Goal: Information Seeking & Learning: Compare options

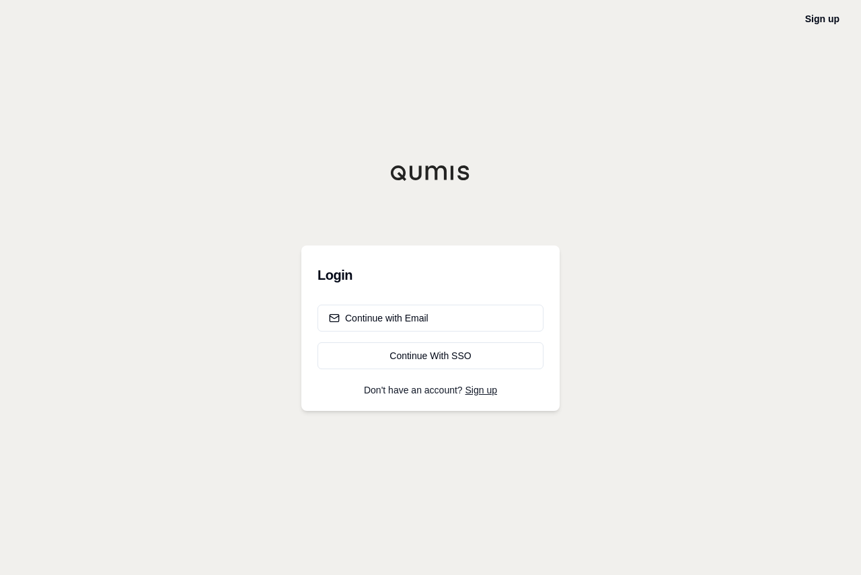
click at [388, 319] on div "Continue with Email" at bounding box center [378, 317] width 99 height 13
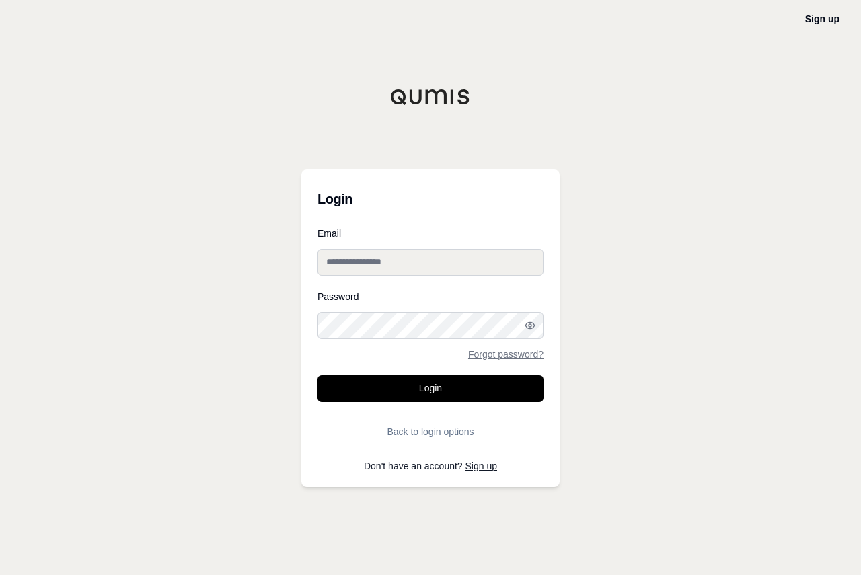
click at [347, 264] on input "Email" at bounding box center [430, 262] width 226 height 27
type input "**********"
click at [317, 375] on button "Login" at bounding box center [430, 388] width 226 height 27
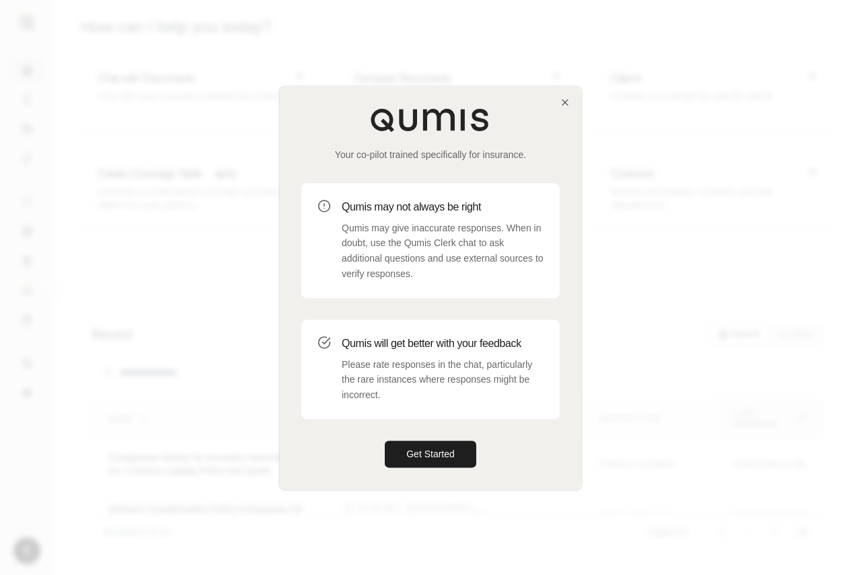
click at [433, 457] on button "Get Started" at bounding box center [430, 453] width 91 height 27
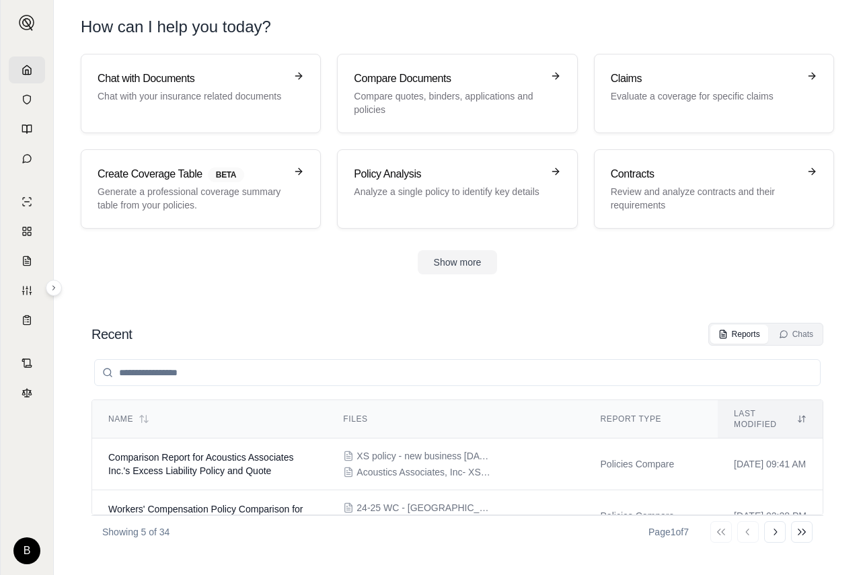
click at [448, 99] on p "Compare quotes, binders, applications and policies" at bounding box center [448, 102] width 188 height 27
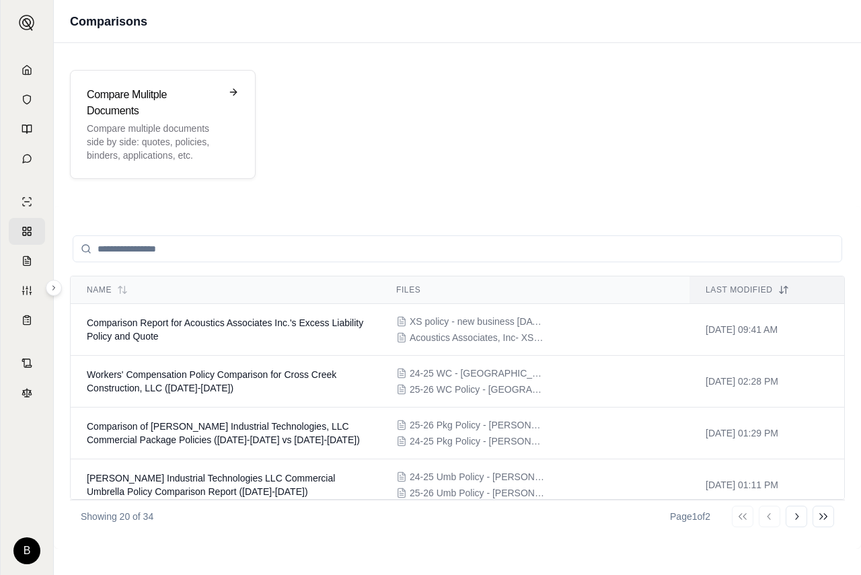
click at [124, 112] on h3 "Compare Mulitple Documents" at bounding box center [153, 103] width 133 height 32
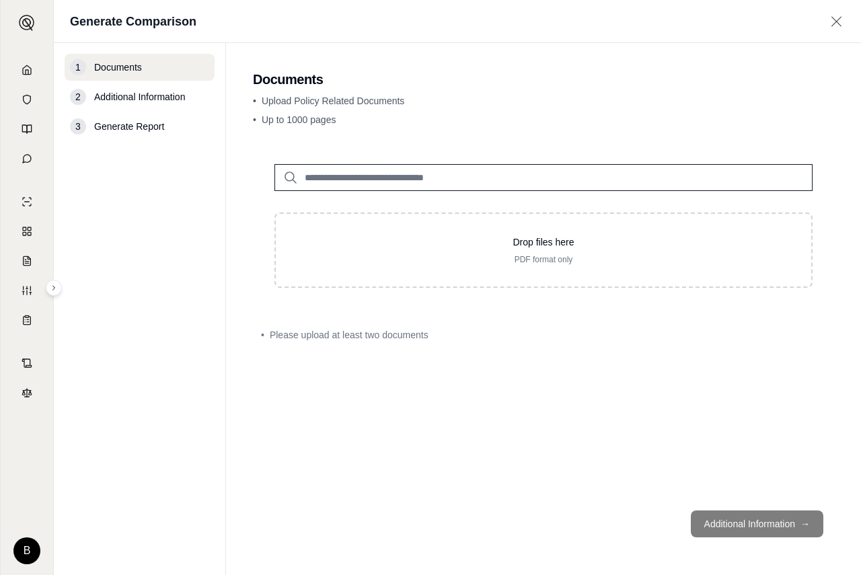
click at [489, 170] on input "search" at bounding box center [543, 177] width 538 height 27
click at [394, 177] on input "search" at bounding box center [543, 177] width 538 height 27
click at [398, 179] on input "search" at bounding box center [543, 177] width 538 height 27
click at [339, 177] on input "search" at bounding box center [543, 177] width 538 height 27
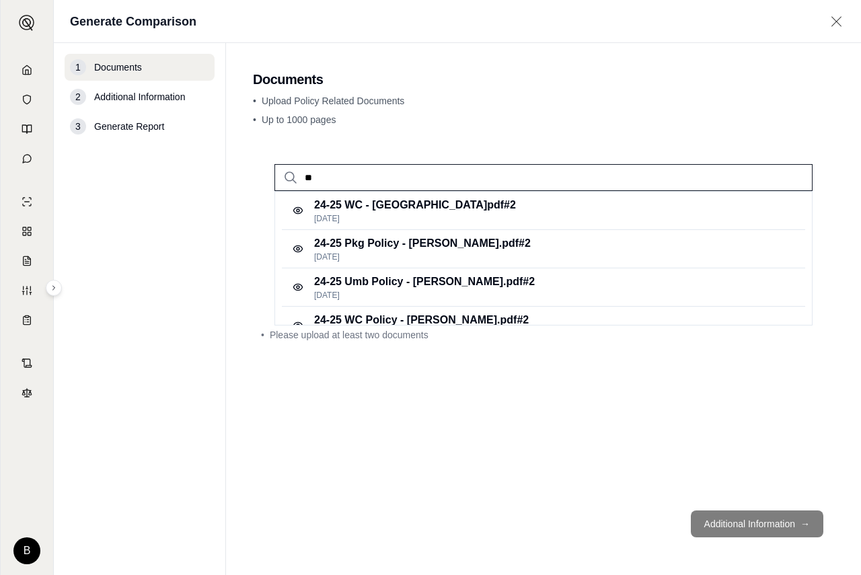
click at [385, 184] on input "**" at bounding box center [543, 177] width 538 height 27
type input "**"
click at [471, 118] on p "• Up to 1000 pages" at bounding box center [543, 119] width 581 height 13
click at [705, 284] on div "24-25 Umb Policy - [PERSON_NAME].pdf #2 [DATE]" at bounding box center [543, 287] width 523 height 38
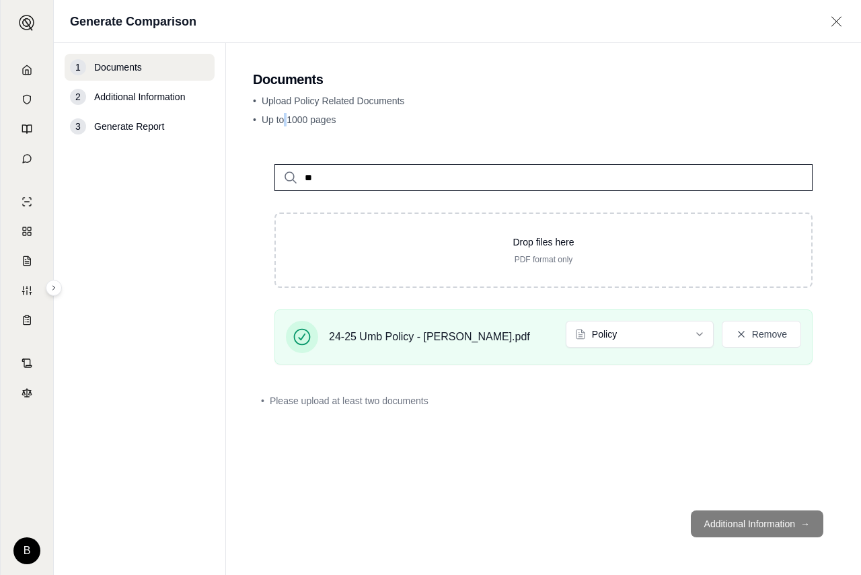
click at [285, 132] on main "Documents • Upload Policy Related Documents • Up to 1000 pages ** Drop files he…" at bounding box center [543, 309] width 635 height 532
click at [758, 333] on button "Remove" at bounding box center [760, 334] width 79 height 27
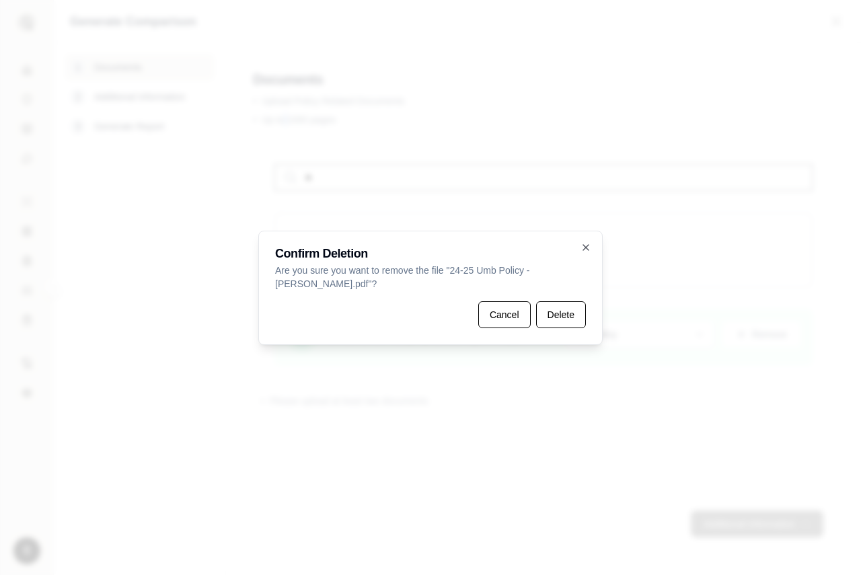
click at [552, 310] on button "Delete" at bounding box center [561, 314] width 50 height 27
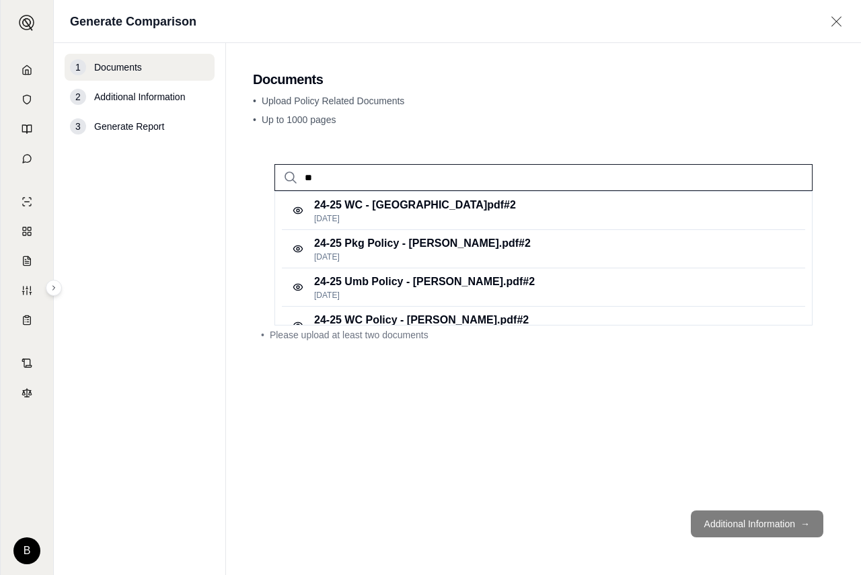
drag, startPoint x: 327, startPoint y: 177, endPoint x: 295, endPoint y: 180, distance: 31.7
click at [293, 177] on div "**" at bounding box center [543, 177] width 538 height 27
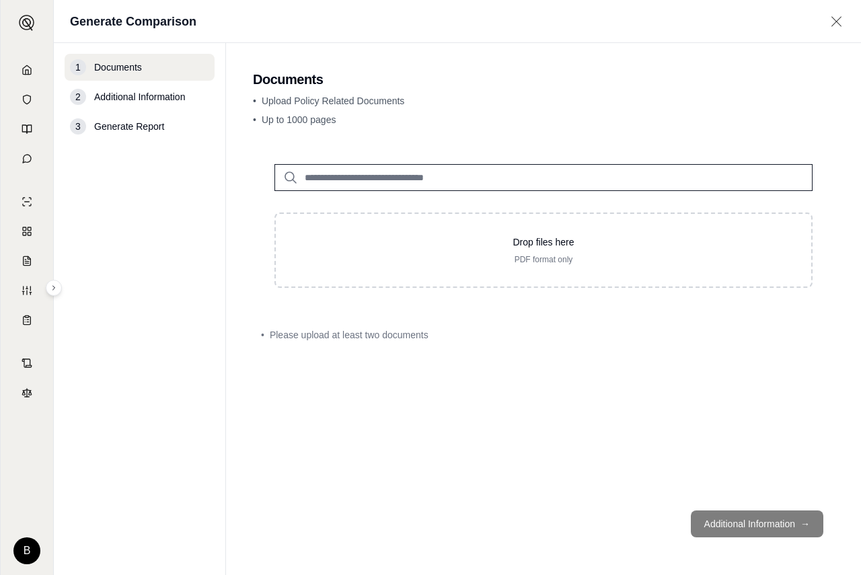
click at [358, 174] on input "search" at bounding box center [543, 177] width 538 height 27
click at [295, 105] on span "Upload Policy Related Documents" at bounding box center [333, 100] width 143 height 11
click at [328, 102] on span "Upload Policy Related Documents" at bounding box center [333, 100] width 143 height 11
click at [469, 243] on p "Drop files here" at bounding box center [543, 241] width 492 height 13
type input "**********"
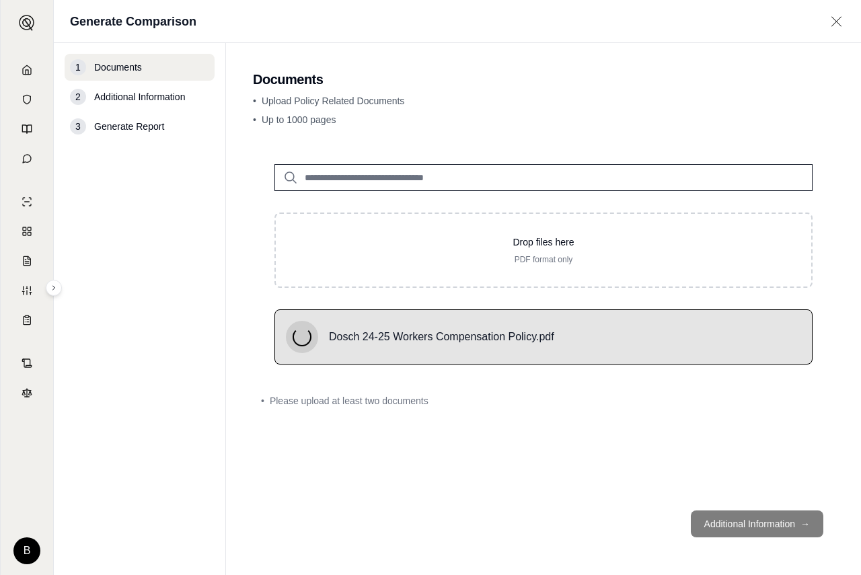
click at [392, 249] on div "Drop files here PDF format only" at bounding box center [543, 250] width 492 height 30
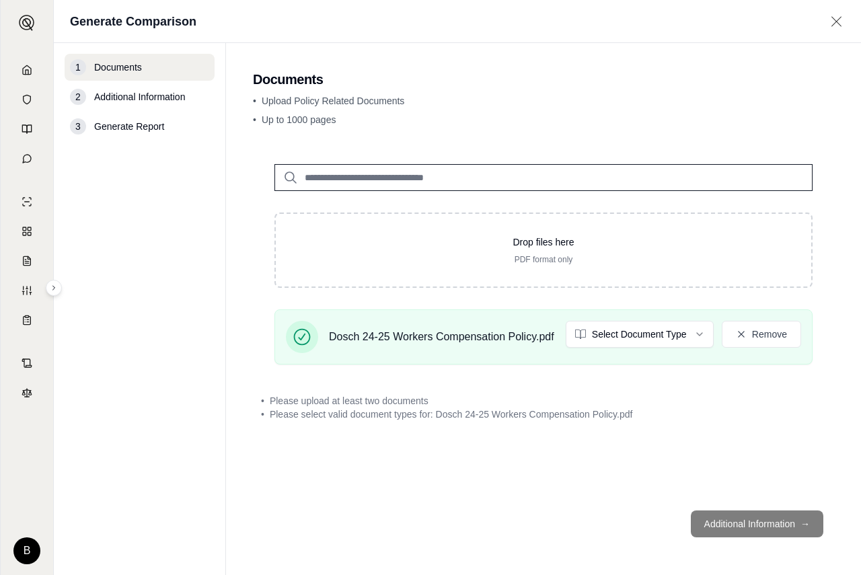
type input "**********"
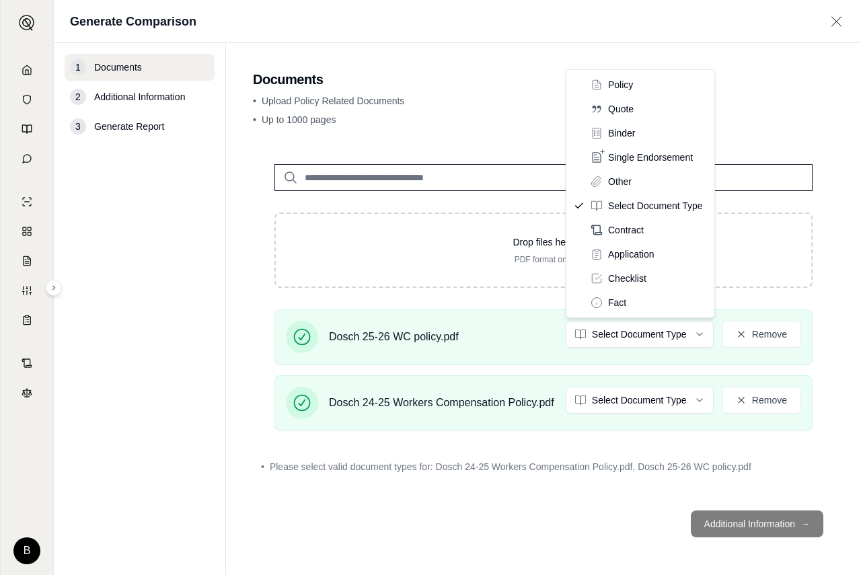
click at [700, 335] on html "B Generate Comparison 1 Documents 2 Additional Information 3 Generate Report Do…" at bounding box center [430, 287] width 861 height 575
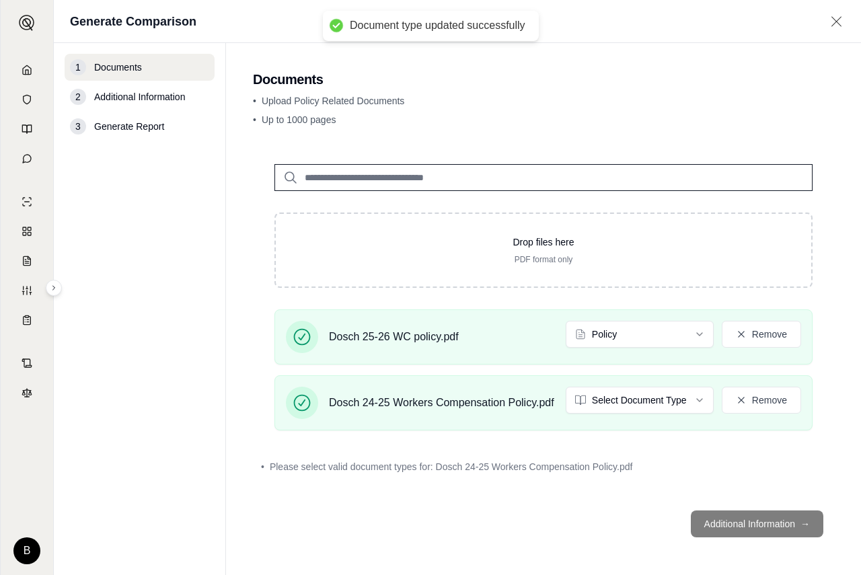
click at [697, 397] on html "Document type updated successfully B Generate Comparison 1 Documents 2 Addition…" at bounding box center [430, 287] width 861 height 575
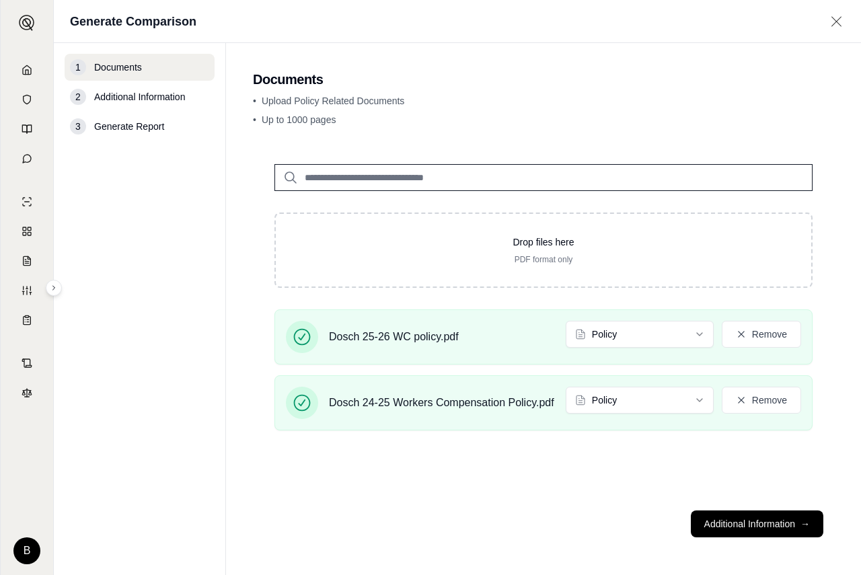
click at [742, 523] on button "Additional Information →" at bounding box center [756, 523] width 132 height 27
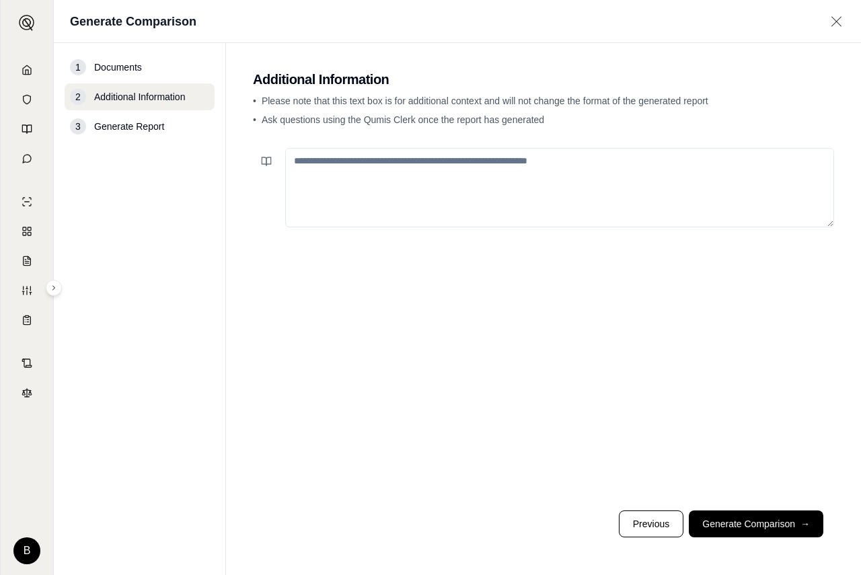
click at [751, 522] on button "Generate Comparison →" at bounding box center [755, 523] width 134 height 27
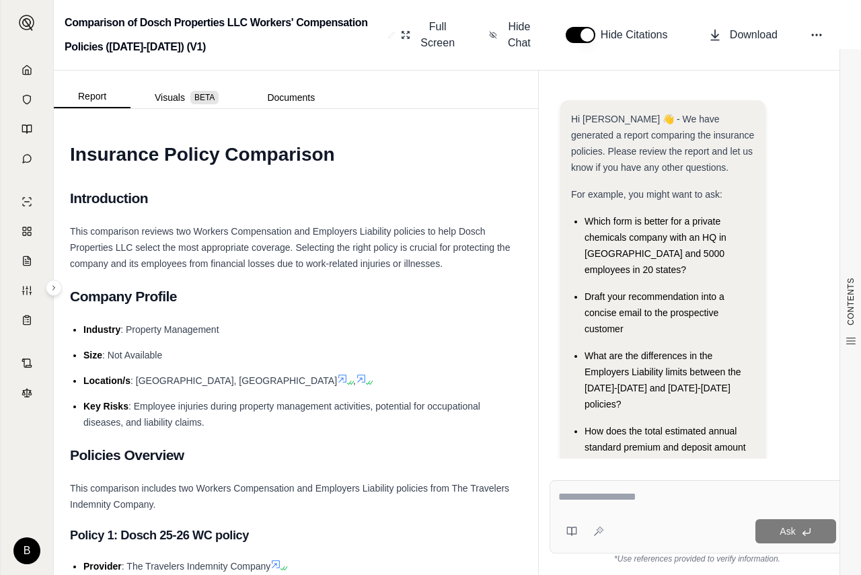
scroll to position [40, 0]
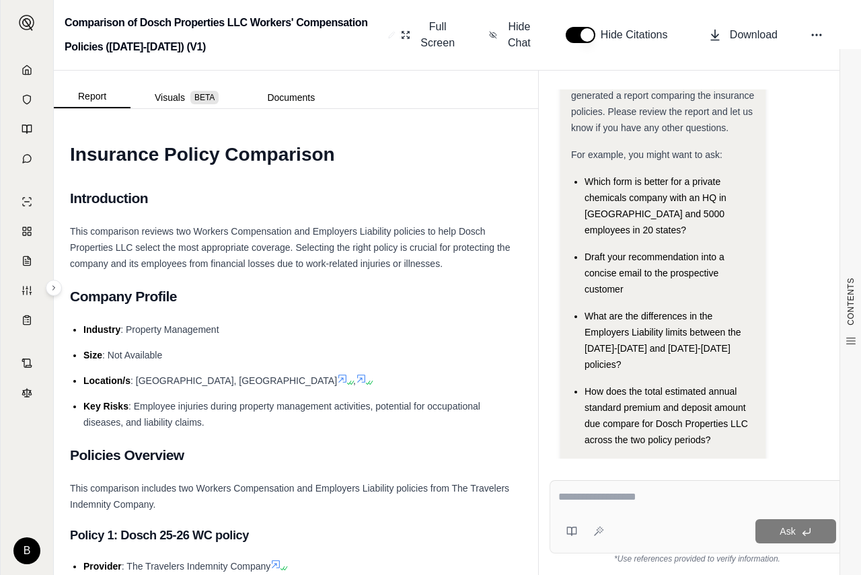
drag, startPoint x: 591, startPoint y: 506, endPoint x: 597, endPoint y: 500, distance: 8.6
click at [597, 500] on div at bounding box center [697, 499] width 278 height 21
click at [602, 500] on textarea at bounding box center [697, 497] width 278 height 16
click at [709, 497] on textarea at bounding box center [697, 497] width 278 height 16
click at [672, 492] on textarea at bounding box center [697, 497] width 278 height 16
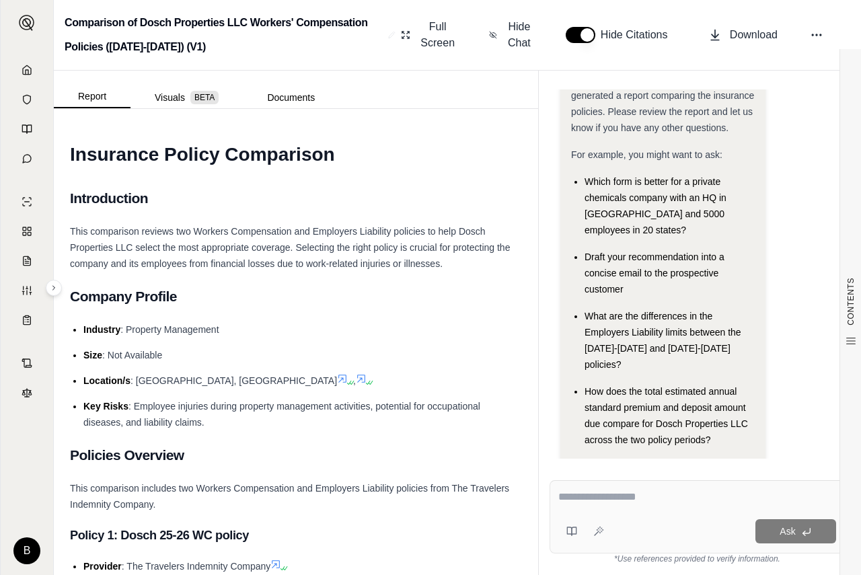
click at [658, 454] on div "Hi [PERSON_NAME] 👋 - We have generated a report comparing the insurance policie…" at bounding box center [696, 273] width 295 height 369
click at [582, 495] on textarea at bounding box center [697, 497] width 278 height 16
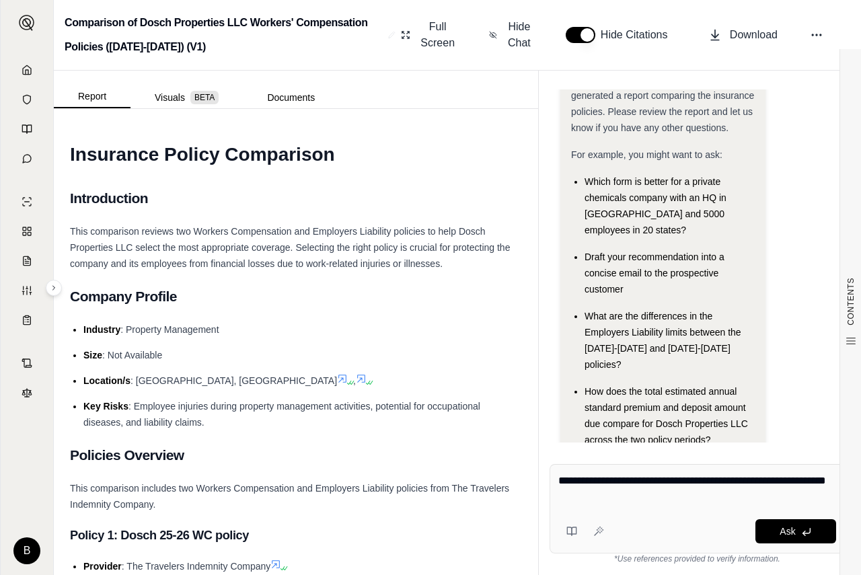
type textarea "**********"
click at [789, 528] on span "Ask" at bounding box center [786, 531] width 15 height 11
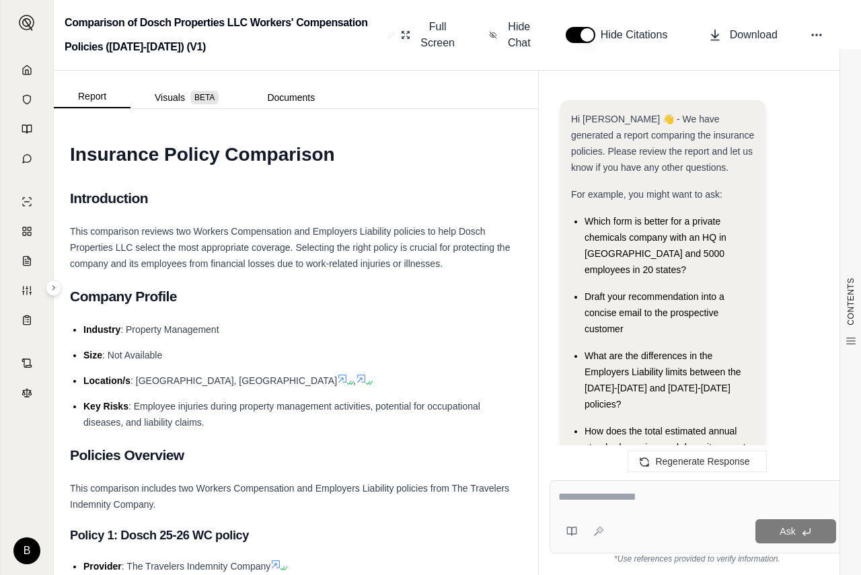
scroll to position [2369, 0]
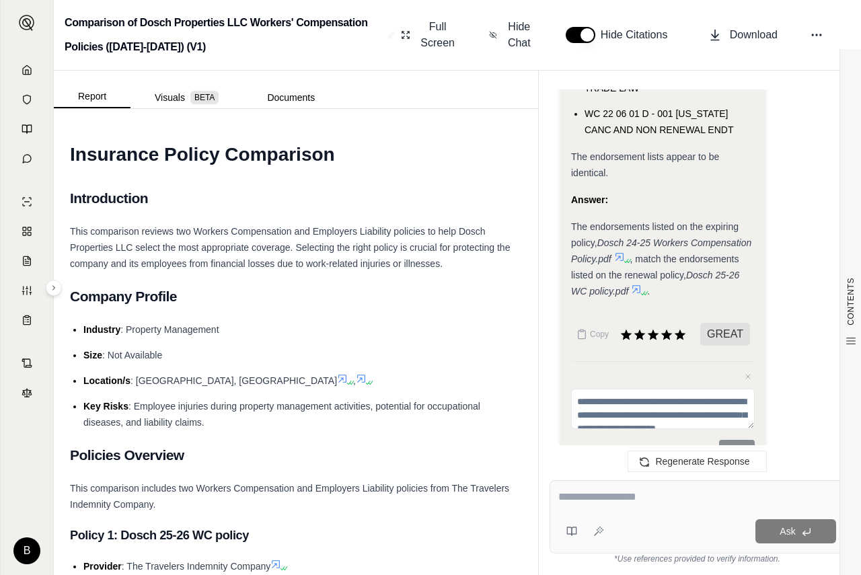
drag, startPoint x: 567, startPoint y: 496, endPoint x: 573, endPoint y: 492, distance: 7.3
click at [567, 495] on textarea at bounding box center [697, 497] width 278 height 16
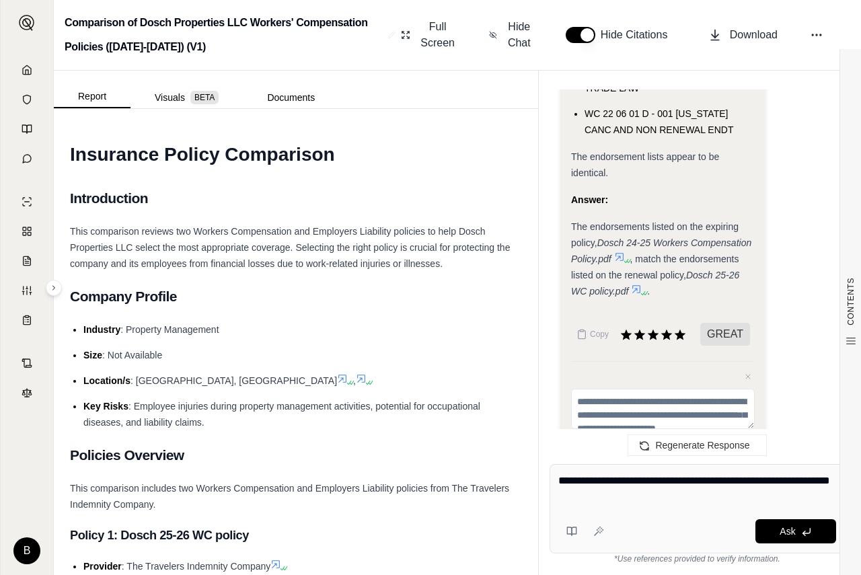
type textarea "**********"
click at [790, 527] on span "Ask" at bounding box center [786, 531] width 15 height 11
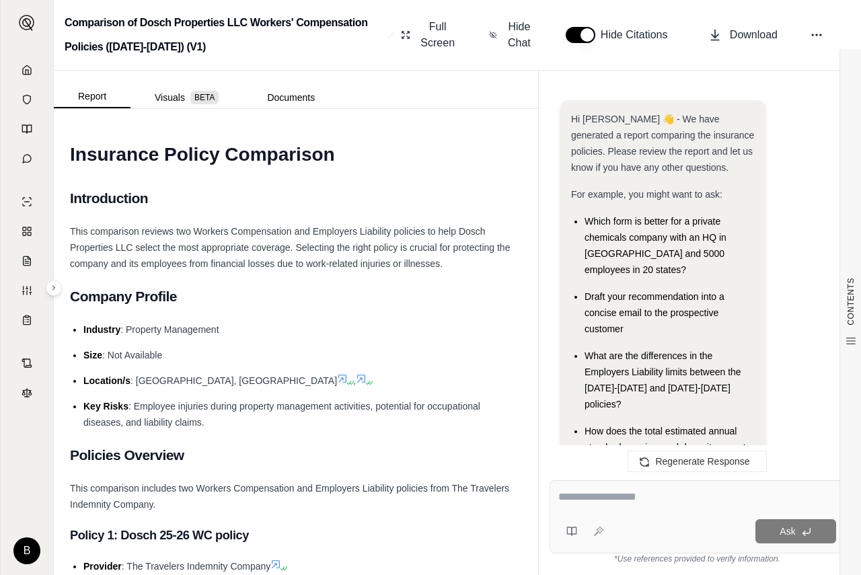
scroll to position [4719, 0]
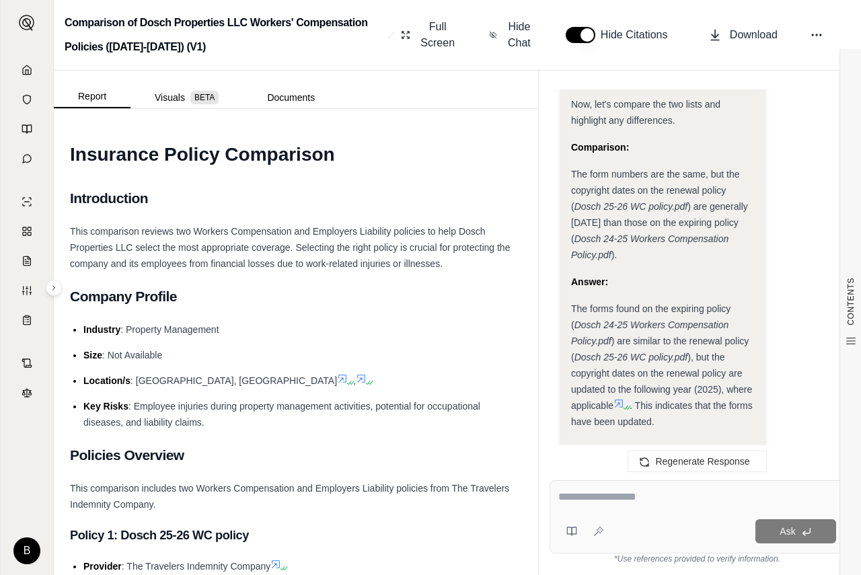
click at [575, 493] on textarea at bounding box center [697, 497] width 278 height 16
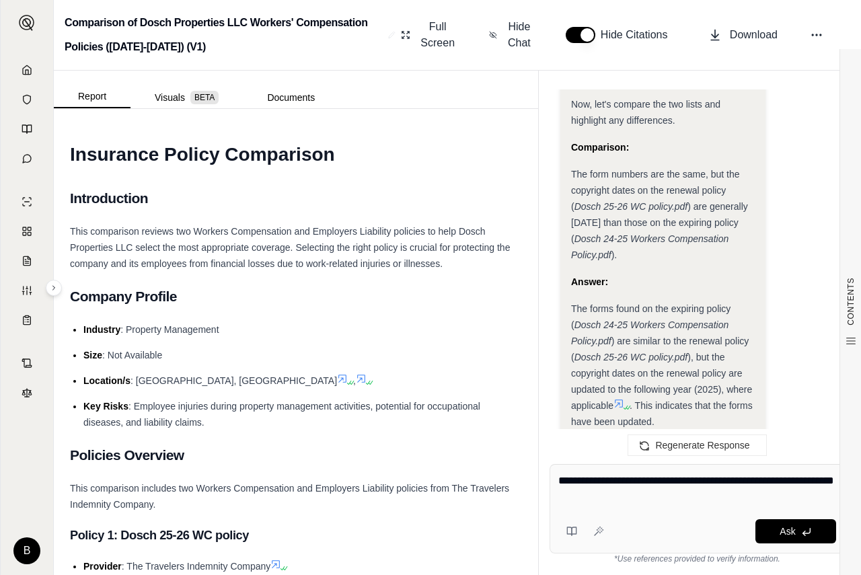
type textarea "**********"
click at [790, 528] on span "Ask" at bounding box center [786, 531] width 15 height 11
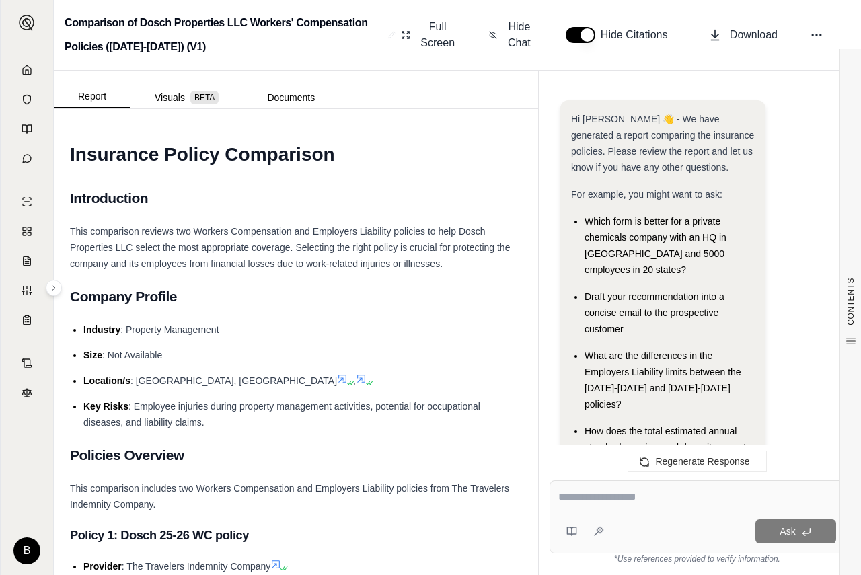
scroll to position [0, 0]
